Goal: Information Seeking & Learning: Learn about a topic

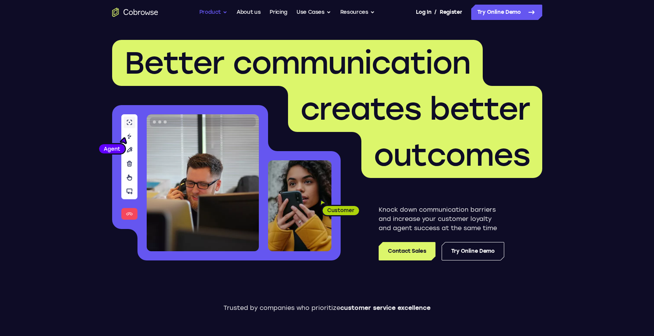
click at [215, 12] on button "Product" at bounding box center [213, 12] width 28 height 15
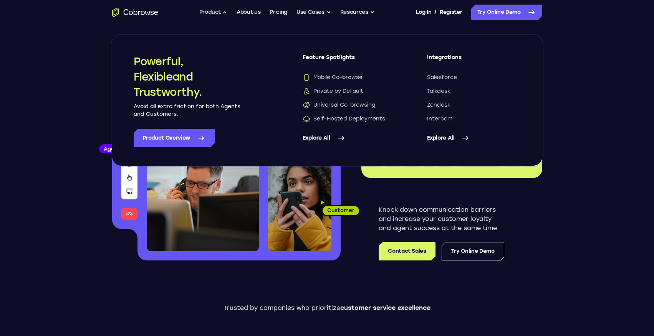
click at [318, 138] on link "Explore All" at bounding box center [350, 138] width 94 height 18
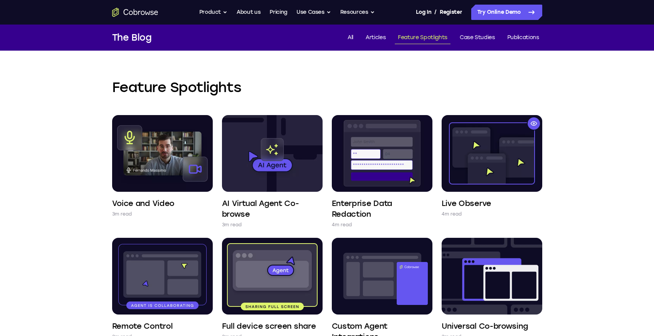
scroll to position [41, 0]
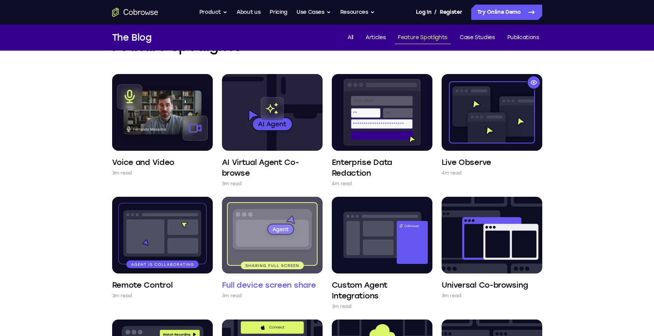
click at [283, 284] on h4 "Full device screen share" at bounding box center [269, 285] width 94 height 11
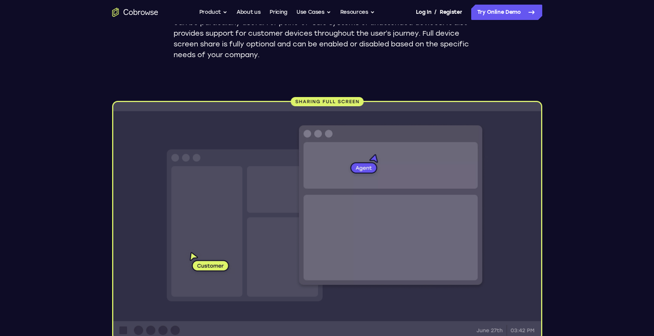
scroll to position [151, 0]
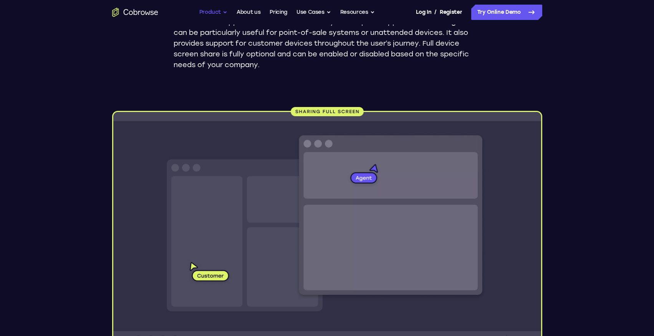
click at [218, 10] on button "Product" at bounding box center [213, 12] width 28 height 15
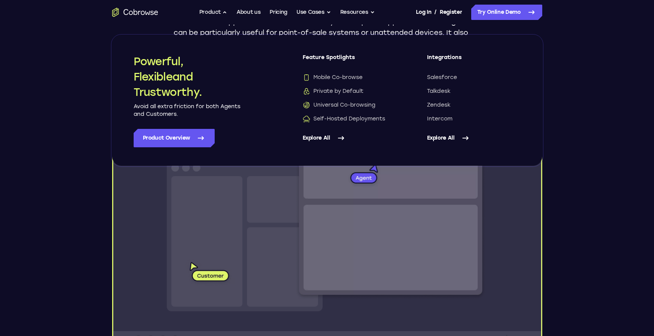
click at [343, 139] on icon at bounding box center [340, 138] width 9 height 9
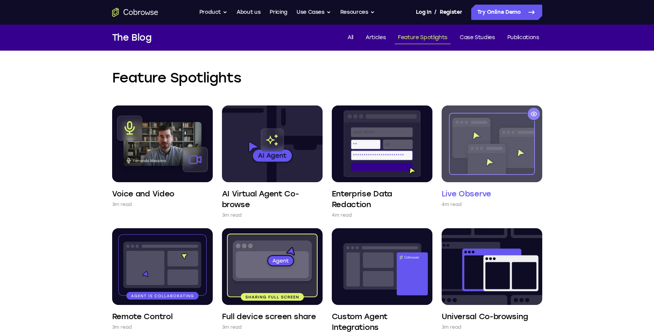
scroll to position [16, 0]
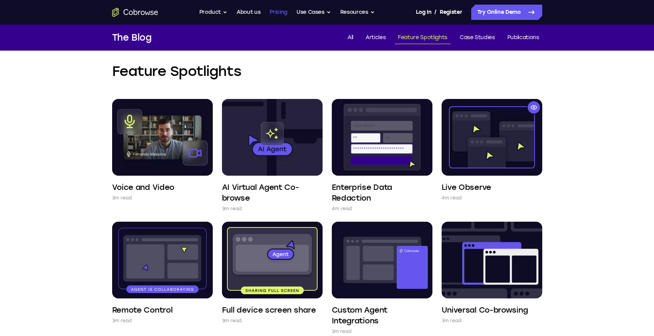
click at [285, 12] on link "Pricing" at bounding box center [279, 12] width 18 height 15
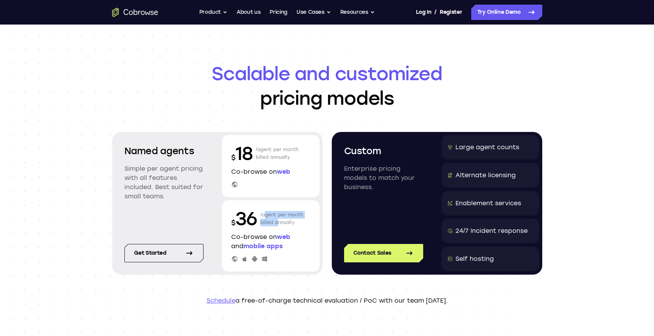
drag, startPoint x: 261, startPoint y: 214, endPoint x: 279, endPoint y: 222, distance: 19.4
click at [279, 222] on p "/agent per month billed annually" at bounding box center [281, 219] width 43 height 25
click at [604, 213] on div "Scalable and customized pricing models Named agents Simple per agent pricing wi…" at bounding box center [327, 184] width 654 height 318
click at [147, 178] on p "Simple per agent pricing with all features included. Best suited for small team…" at bounding box center [163, 182] width 79 height 37
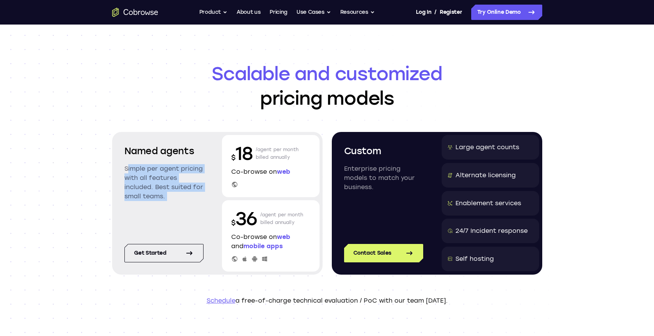
click at [147, 178] on p "Simple per agent pricing with all features included. Best suited for small team…" at bounding box center [163, 182] width 79 height 37
click at [215, 10] on button "Product" at bounding box center [213, 12] width 28 height 15
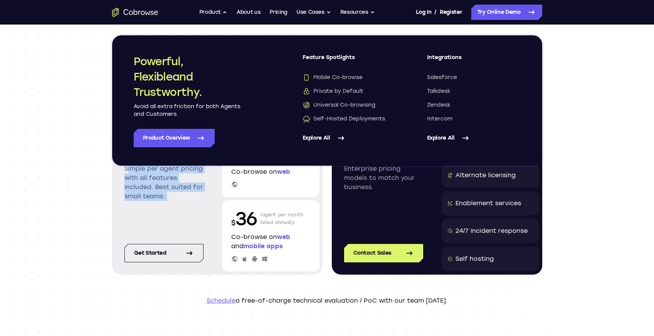
click at [328, 139] on link "Explore All" at bounding box center [350, 138] width 94 height 18
